Goal: Find specific page/section

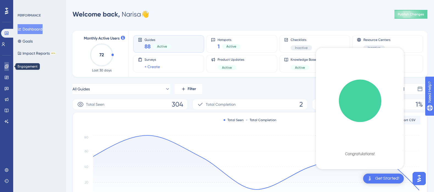
click at [7, 66] on icon at bounding box center [7, 67] width 4 height 4
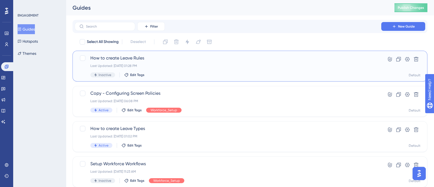
click at [130, 58] on span "How to create Leave Rules" at bounding box center [227, 58] width 275 height 7
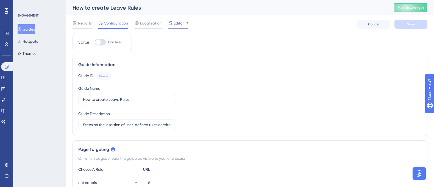
click at [176, 24] on span "Editor" at bounding box center [179, 23] width 10 height 7
